Goal: Task Accomplishment & Management: Use online tool/utility

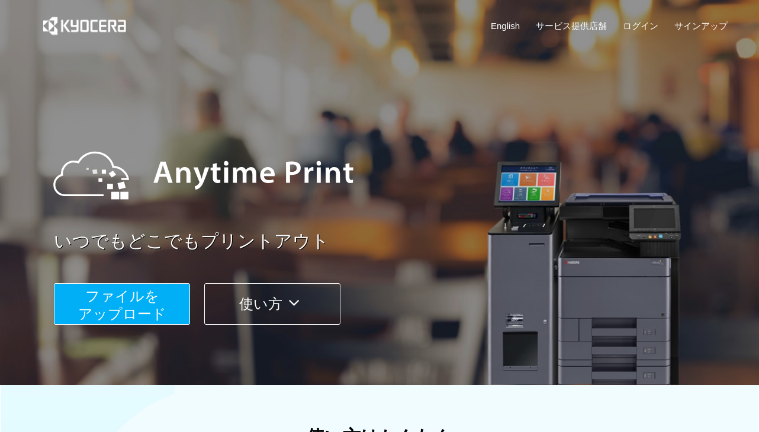
click at [133, 299] on span "ファイルを ​​アップロード" at bounding box center [122, 305] width 88 height 34
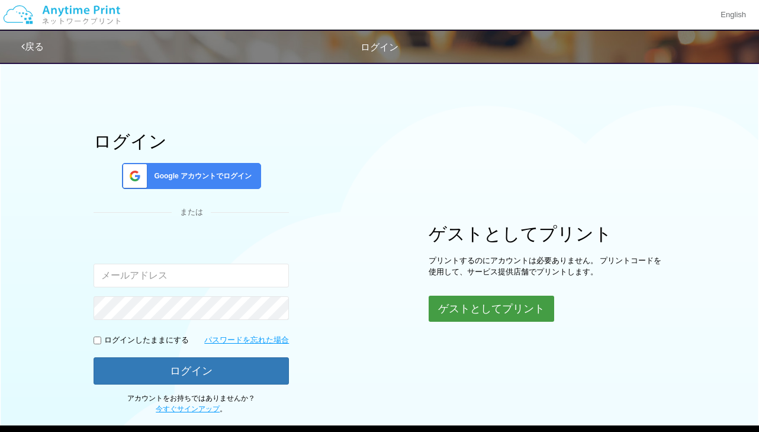
click at [498, 309] on button "ゲストとしてプリント" at bounding box center [492, 309] width 126 height 26
click at [498, 311] on button "ゲストとしてプリント" at bounding box center [492, 309] width 126 height 26
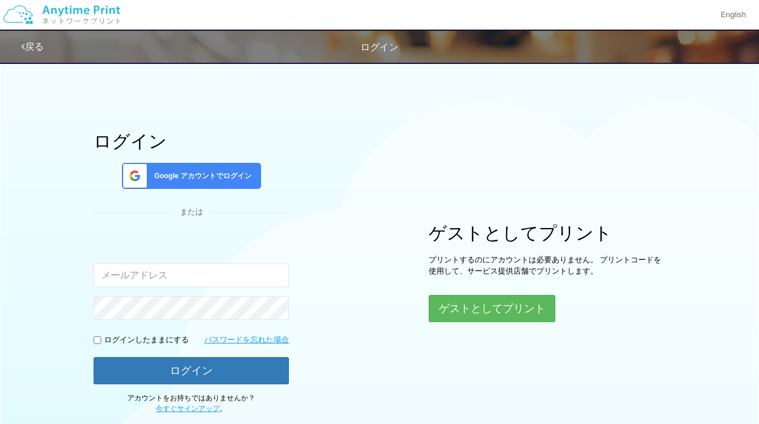
click at [43, 41] on link "戻る" at bounding box center [32, 46] width 23 height 10
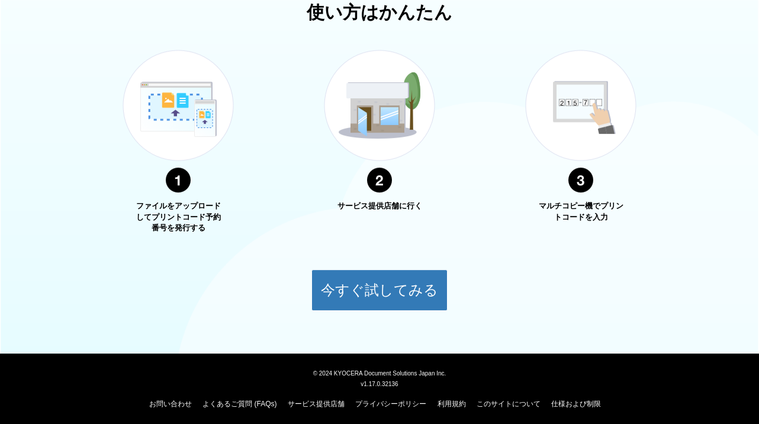
scroll to position [428, 0]
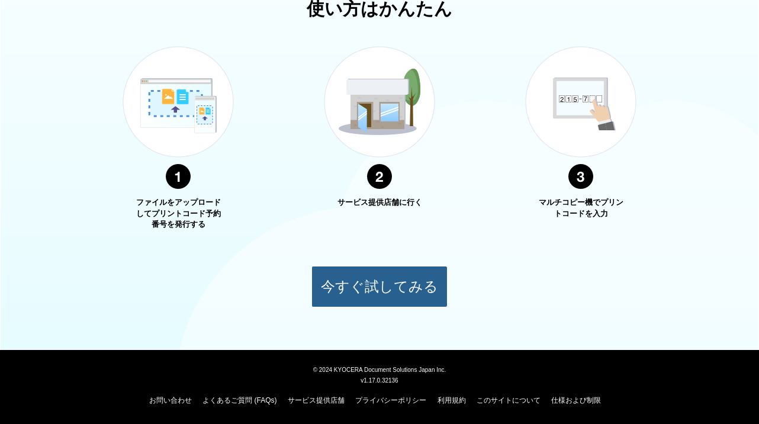
click at [384, 293] on button "今すぐ試してみる" at bounding box center [380, 286] width 136 height 41
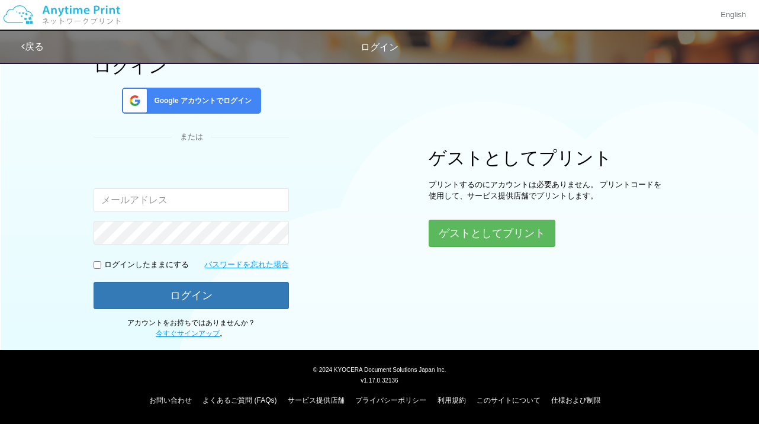
scroll to position [58, 0]
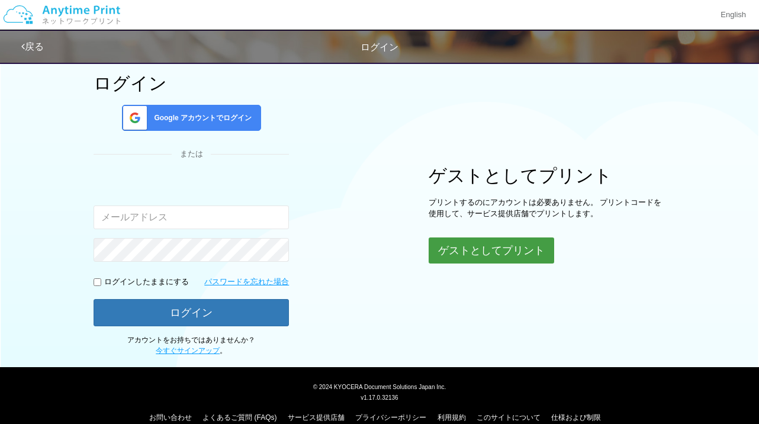
click at [486, 249] on button "ゲストとしてプリント" at bounding box center [492, 251] width 126 height 26
click at [527, 245] on button "ゲストとしてプリント" at bounding box center [492, 251] width 126 height 26
click at [35, 46] on link "戻る" at bounding box center [32, 46] width 23 height 10
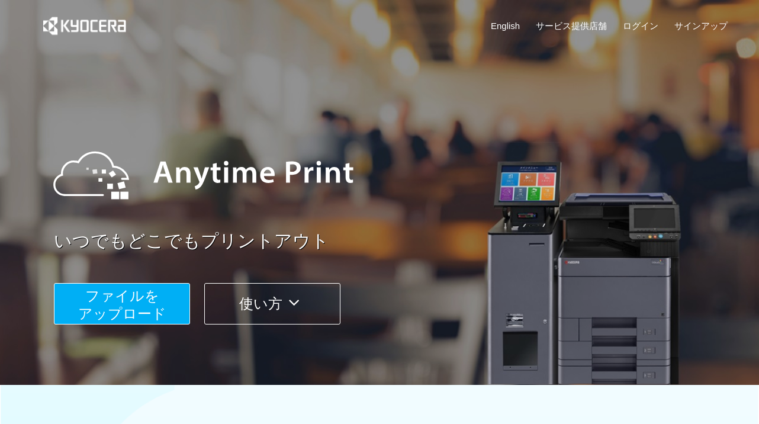
click at [140, 308] on span "ファイルを ​​アップロード" at bounding box center [122, 305] width 88 height 34
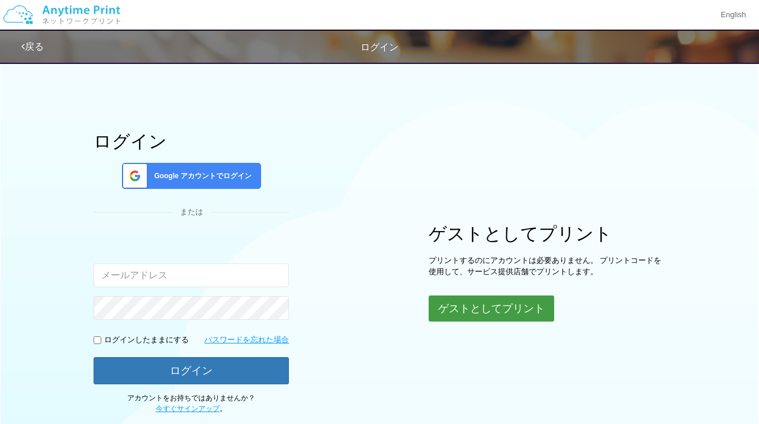
click at [501, 311] on button "ゲストとしてプリント" at bounding box center [492, 309] width 126 height 26
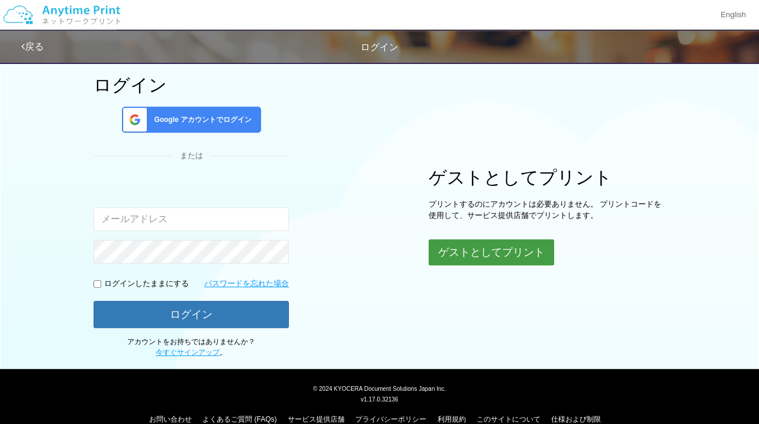
scroll to position [74, 0]
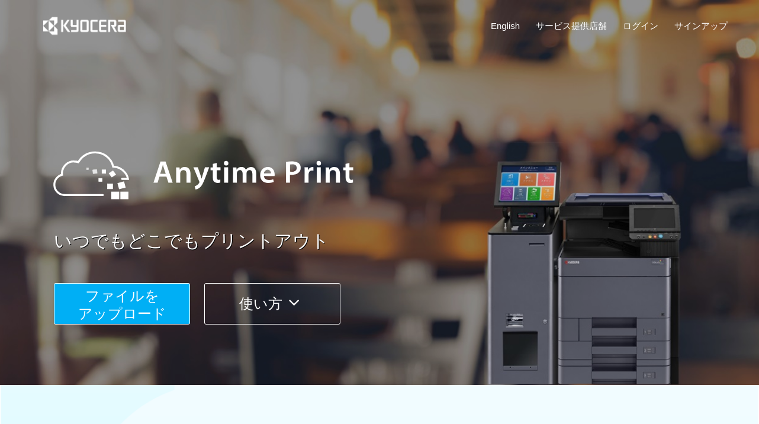
click at [145, 303] on span "ファイルを ​​アップロード" at bounding box center [122, 305] width 88 height 34
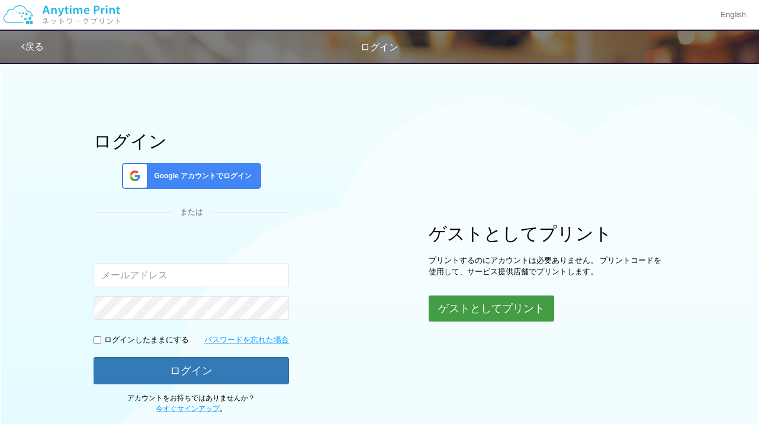
click at [489, 301] on button "ゲストとしてプリント" at bounding box center [492, 309] width 126 height 26
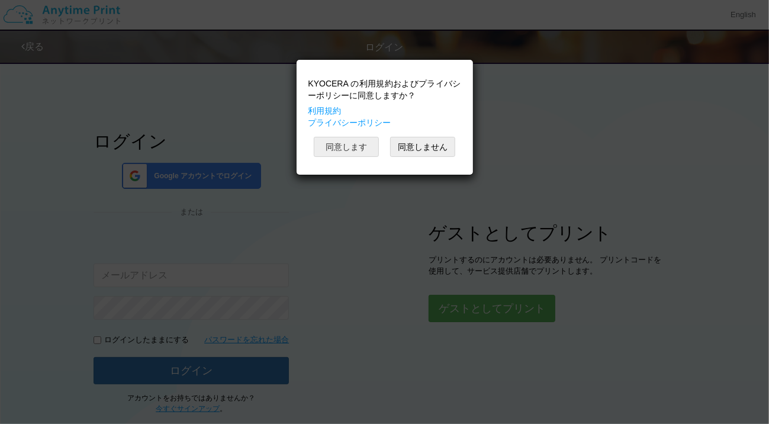
click at [345, 145] on button "同意します" at bounding box center [346, 147] width 65 height 20
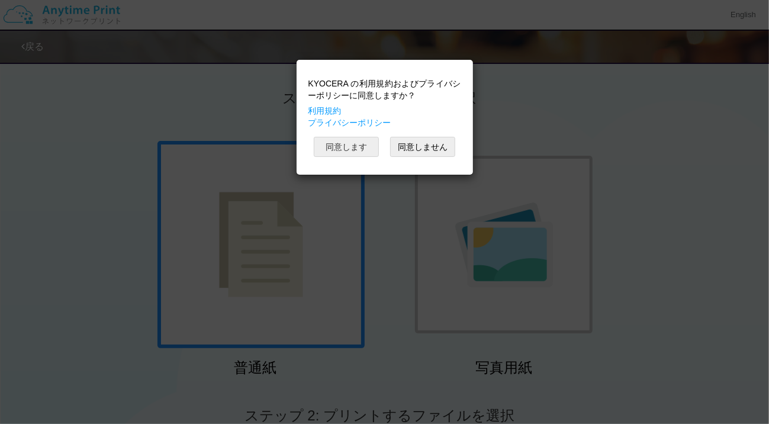
click at [355, 150] on button "同意します" at bounding box center [346, 147] width 65 height 20
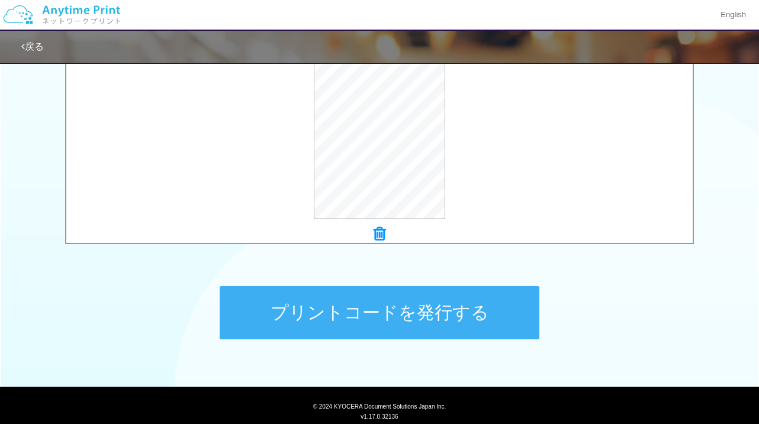
scroll to position [476, 0]
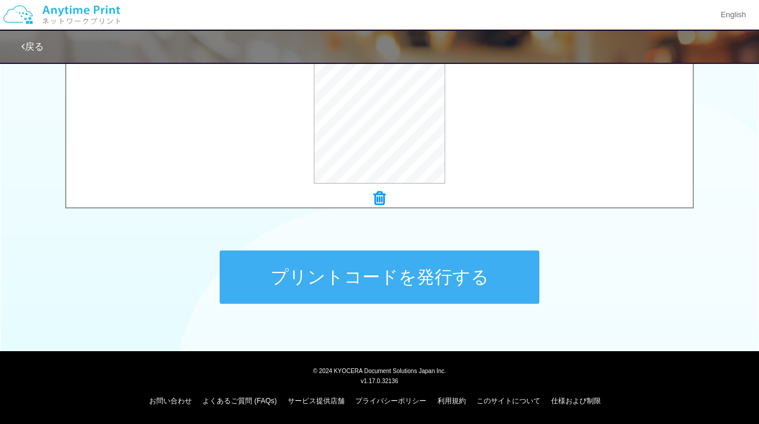
click at [388, 273] on button "プリントコードを発行する" at bounding box center [380, 277] width 320 height 53
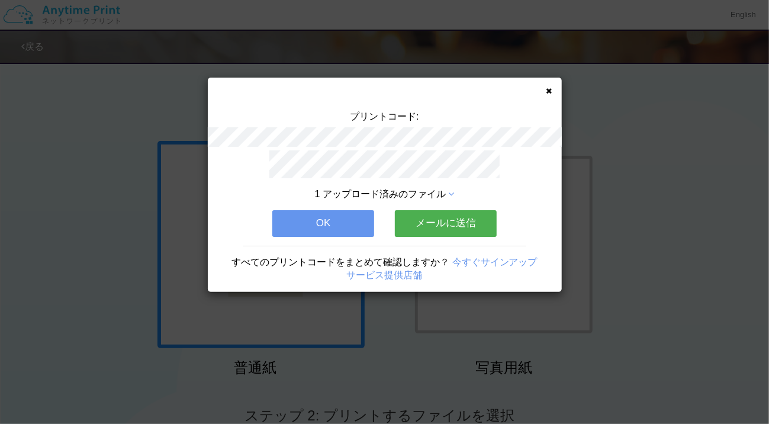
click at [330, 220] on button "OK" at bounding box center [323, 223] width 102 height 26
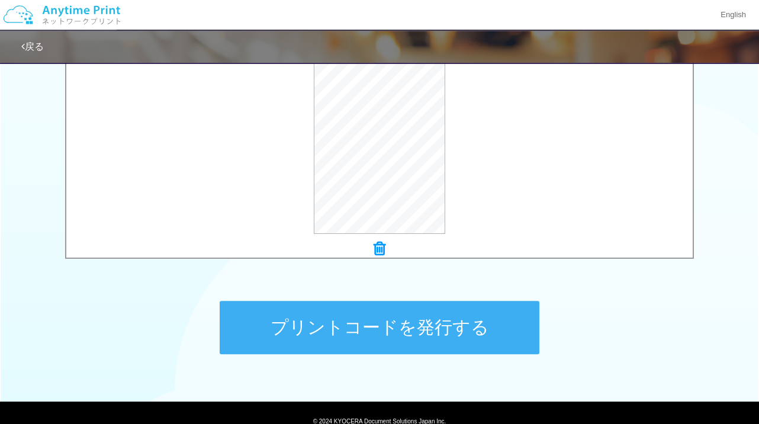
scroll to position [476, 0]
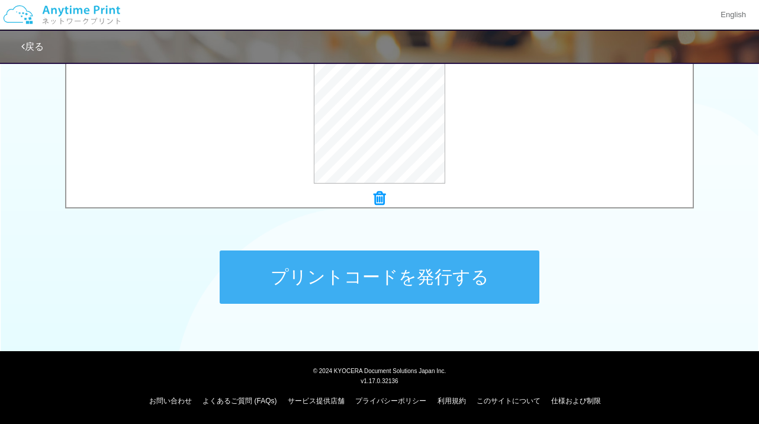
click at [370, 274] on button "プリントコードを発行する" at bounding box center [380, 277] width 320 height 53
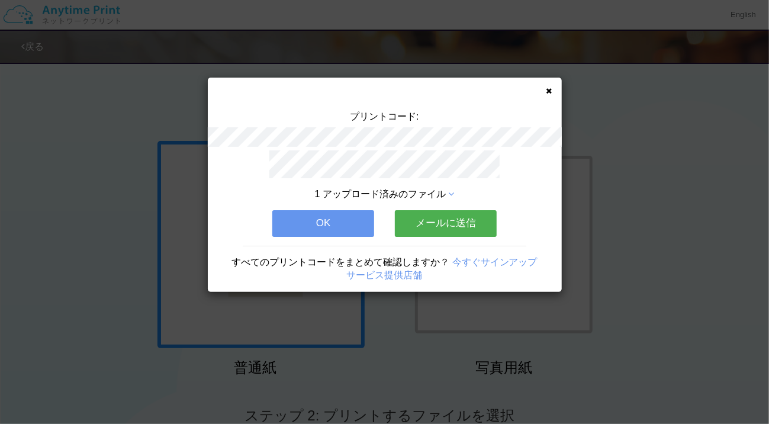
click at [316, 213] on button "OK" at bounding box center [323, 223] width 102 height 26
